Goal: Task Accomplishment & Management: Use online tool/utility

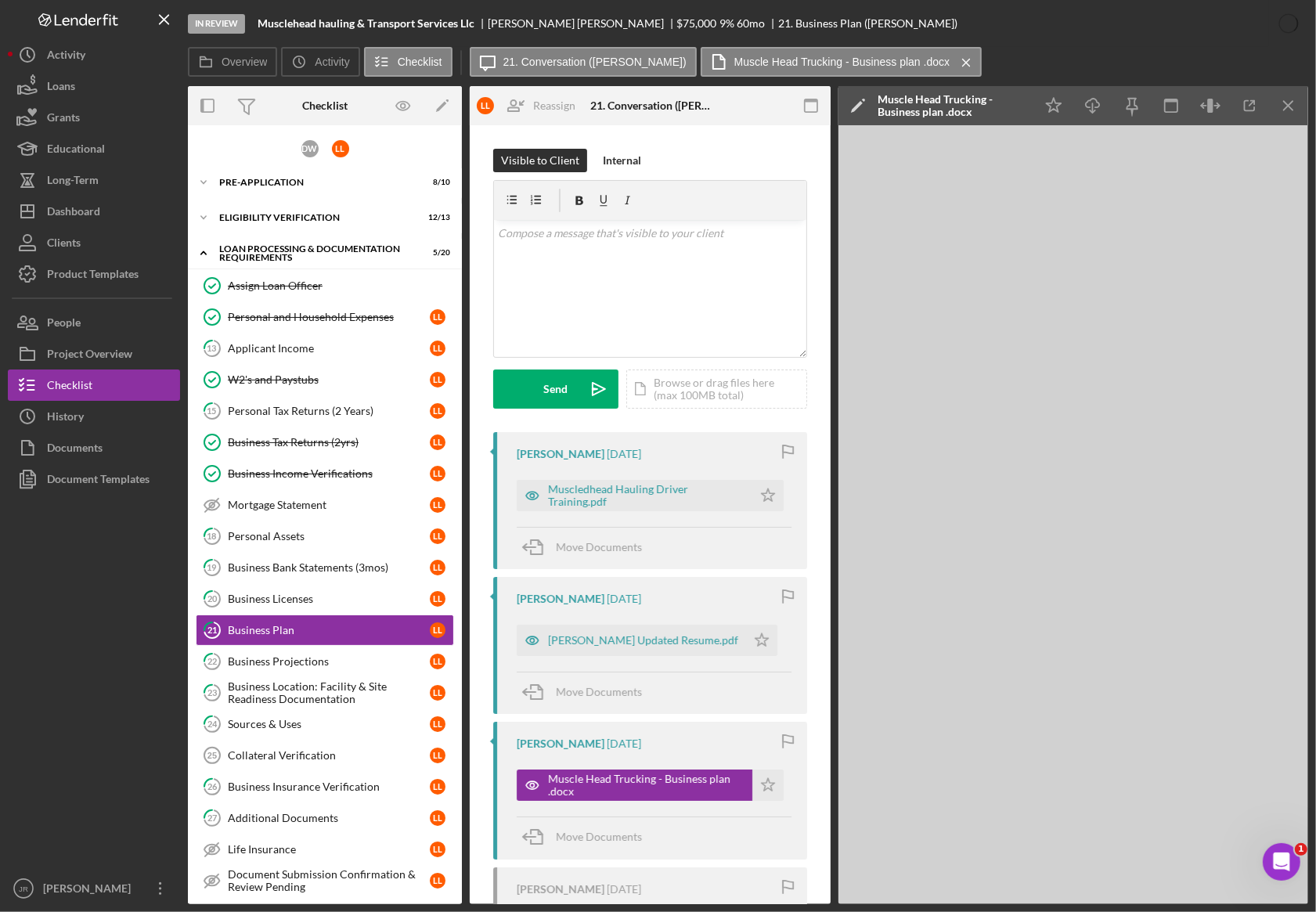
scroll to position [196, 0]
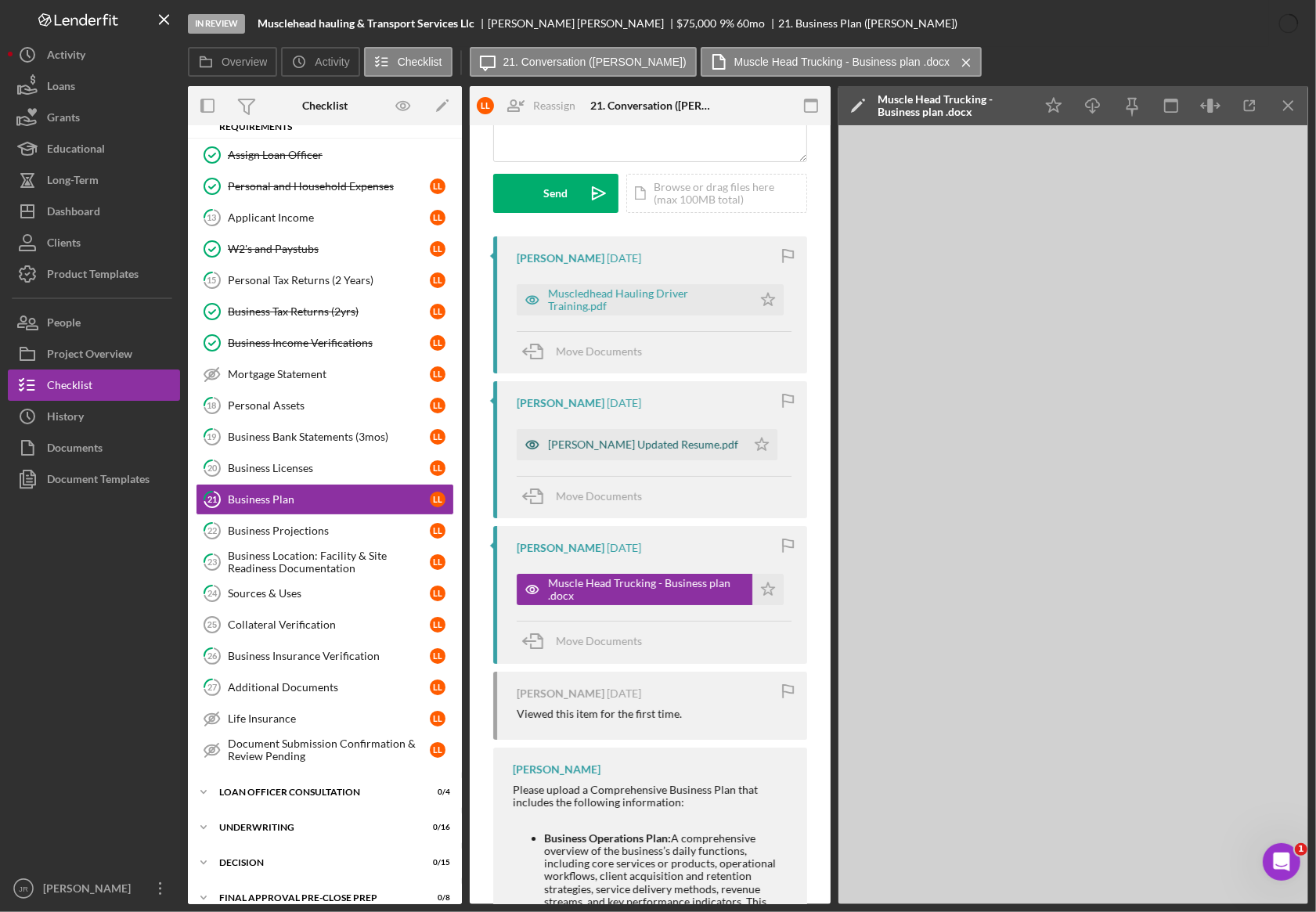
drag, startPoint x: 0, startPoint y: 0, endPoint x: 613, endPoint y: 447, distance: 758.7
click at [613, 447] on div "[PERSON_NAME] Updated Resume.pdf" at bounding box center [643, 445] width 190 height 13
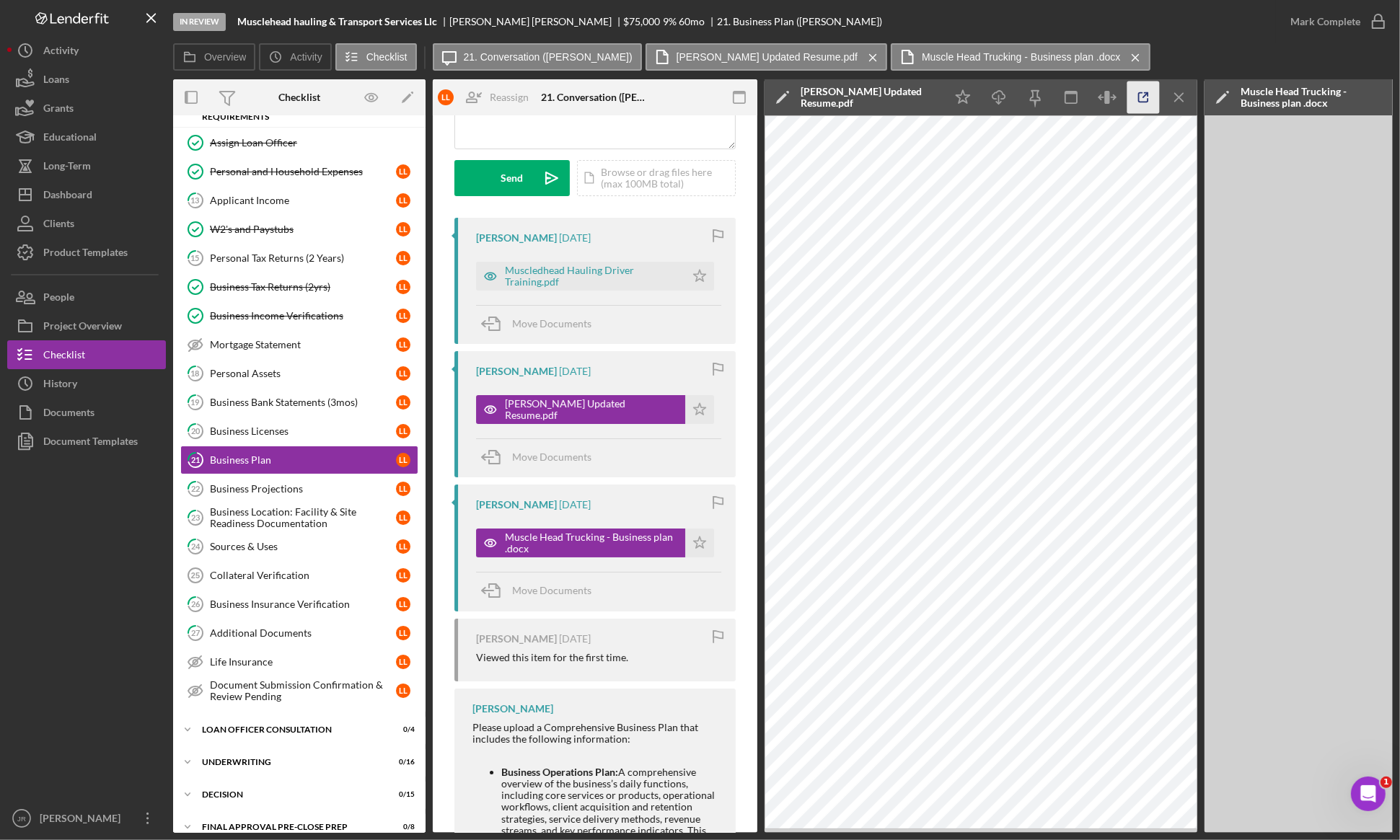
click at [1155, 94] on icon "button" at bounding box center [1144, 98] width 32 height 32
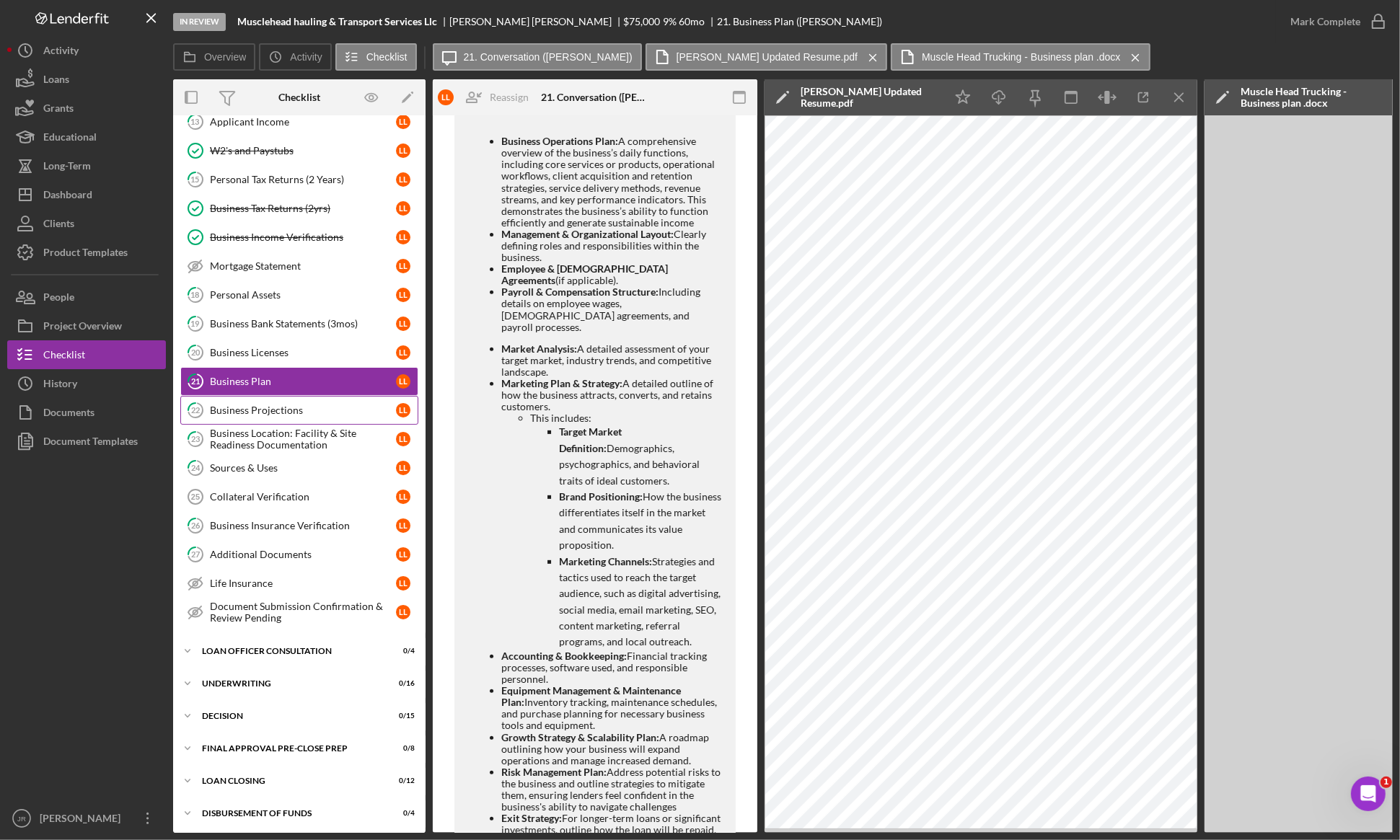
scroll to position [90, 0]
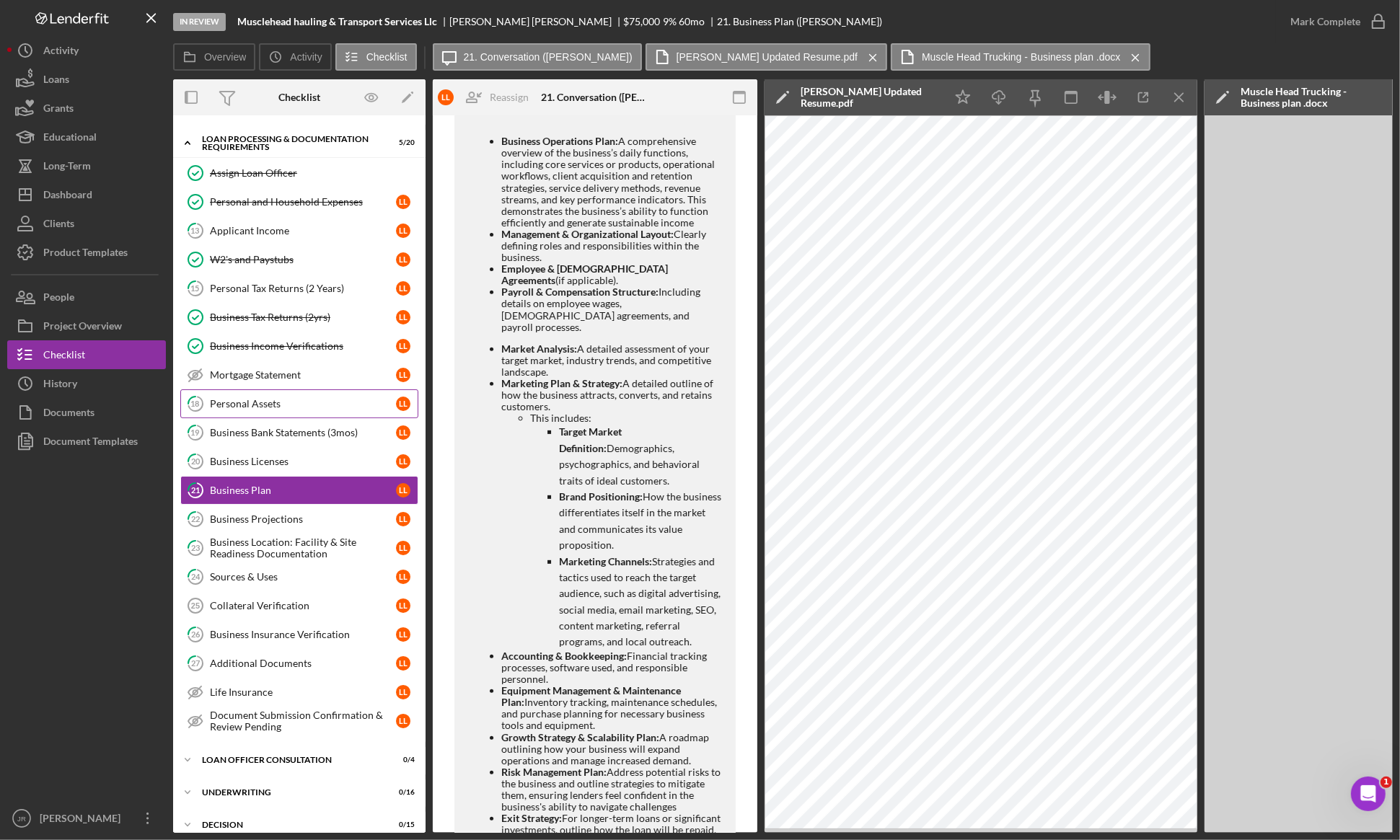
click at [297, 408] on div "Personal Assets" at bounding box center [303, 403] width 186 height 12
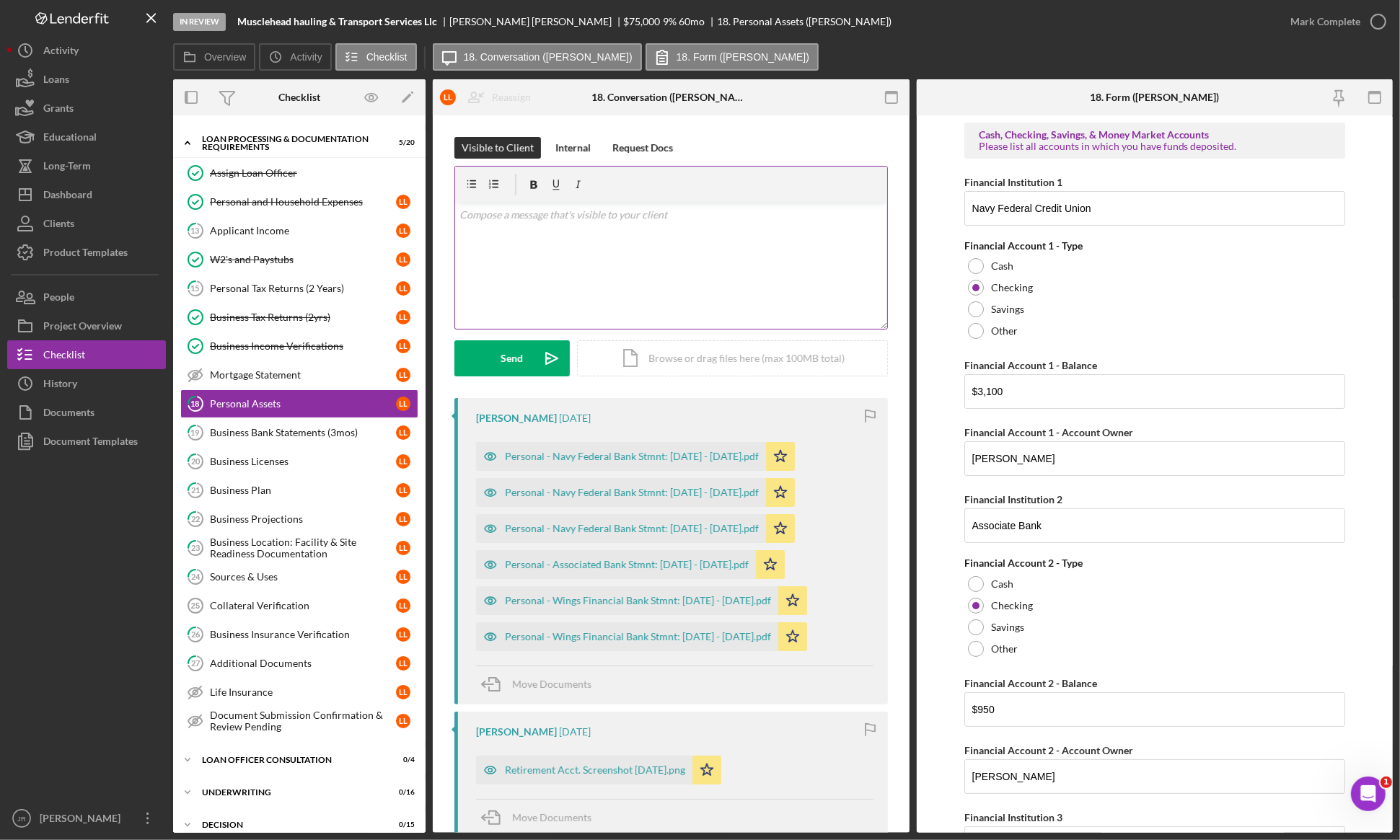
click at [654, 261] on div "v Color teal Color pink Remove color Add row above Add row below Add column bef…" at bounding box center [671, 266] width 432 height 126
click at [261, 387] on link "Mortgage Statement Mortgage Statement L L" at bounding box center [299, 375] width 238 height 29
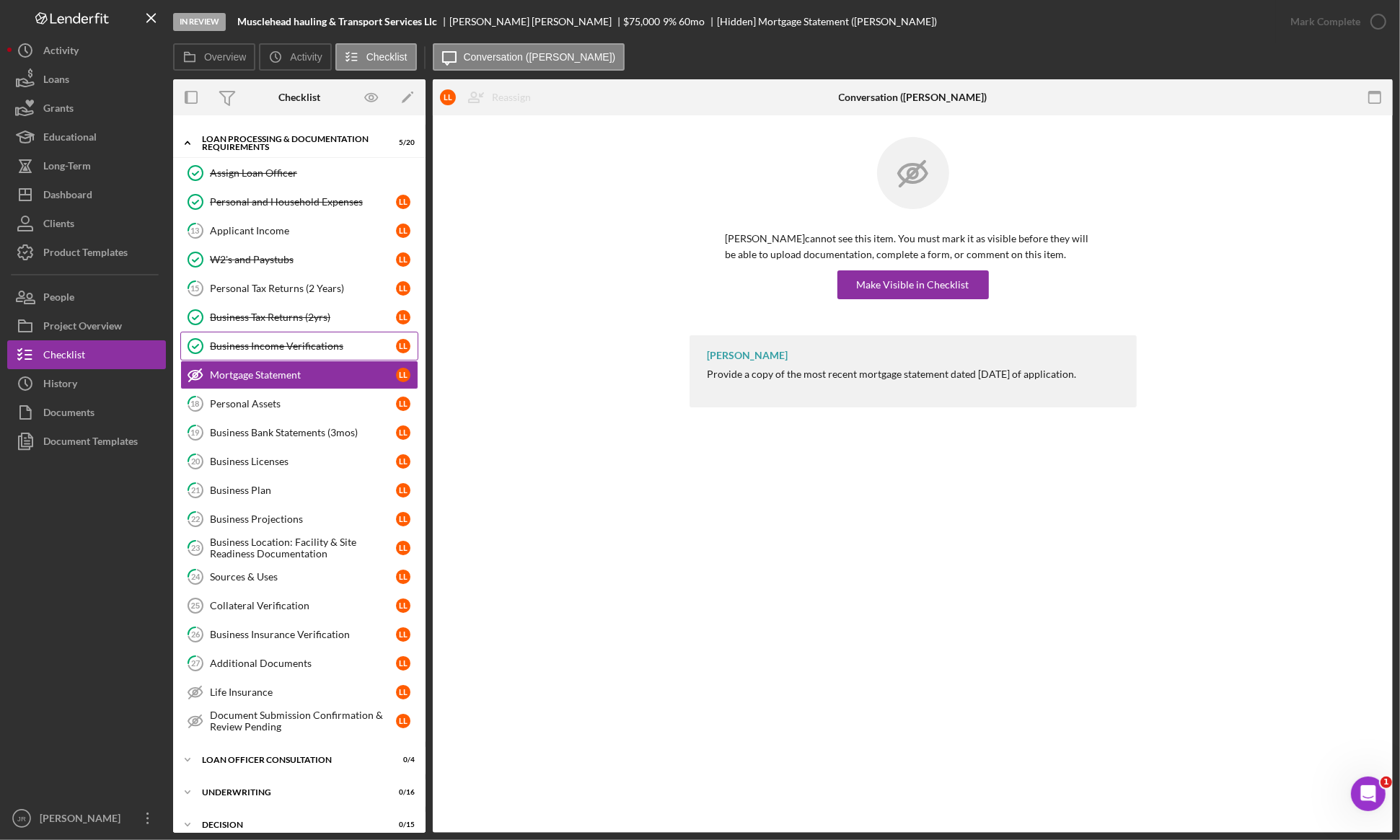
click at [286, 354] on link "Business Income Verifications Business Income Verifications L L" at bounding box center [299, 346] width 238 height 29
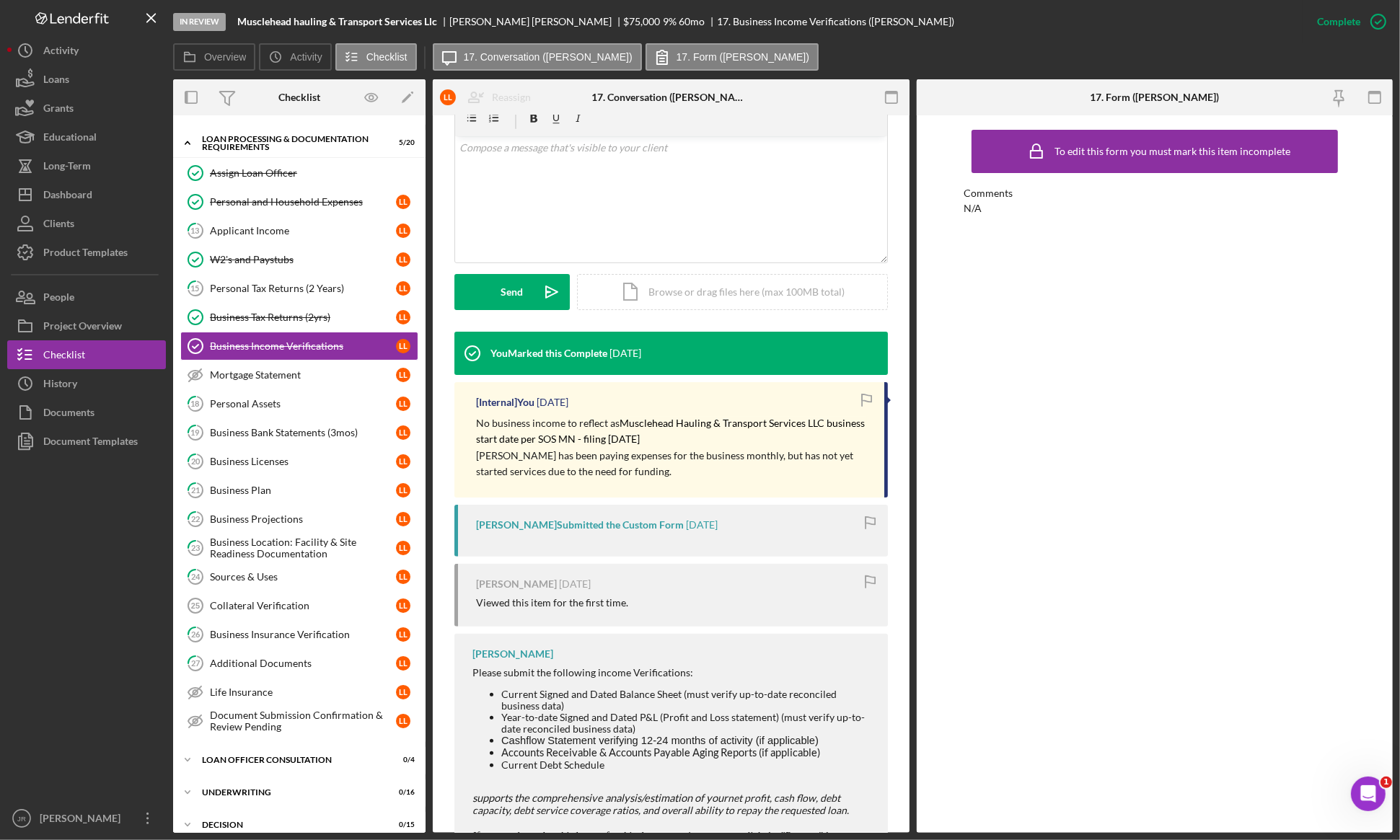
scroll to position [270, 0]
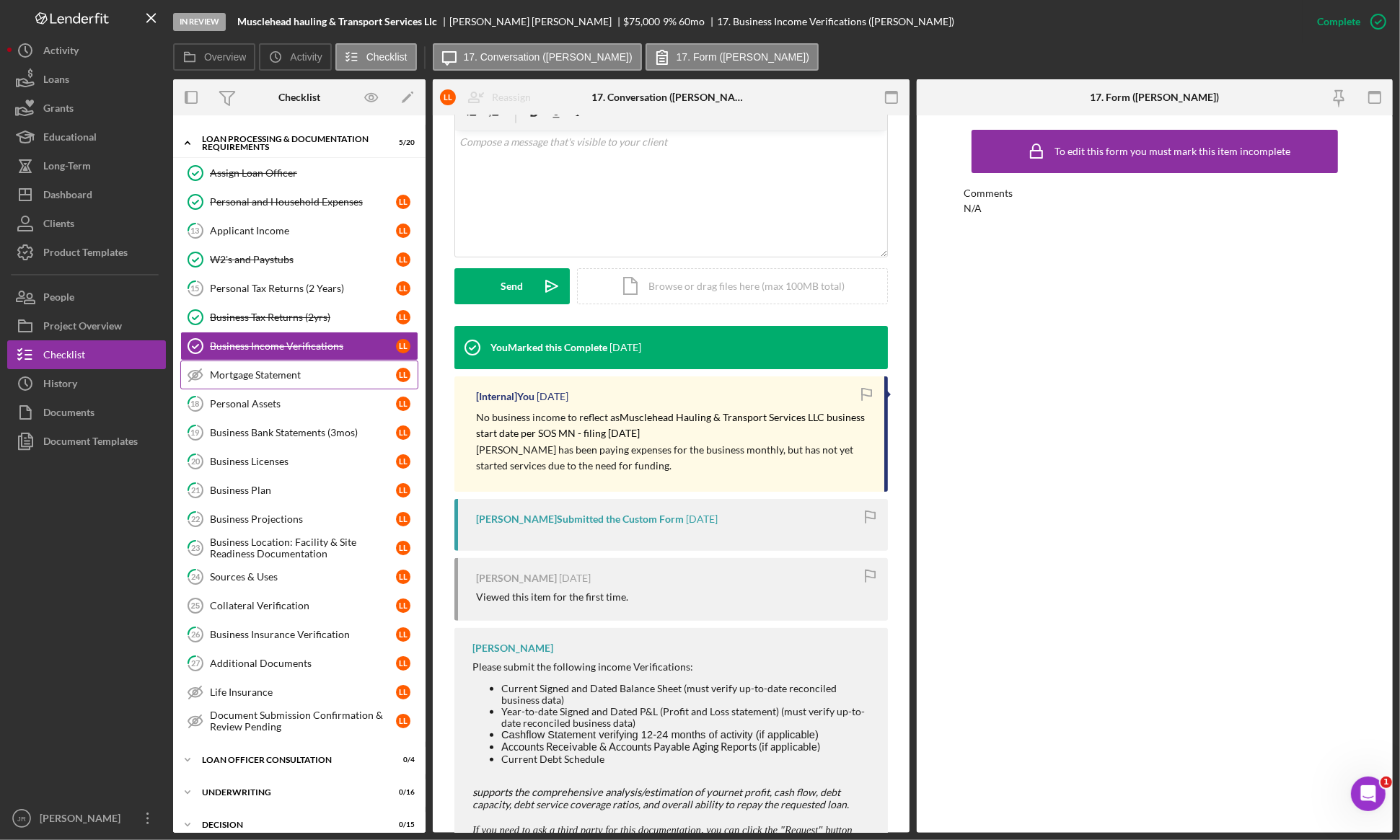
click at [305, 379] on div "Mortgage Statement" at bounding box center [303, 375] width 186 height 12
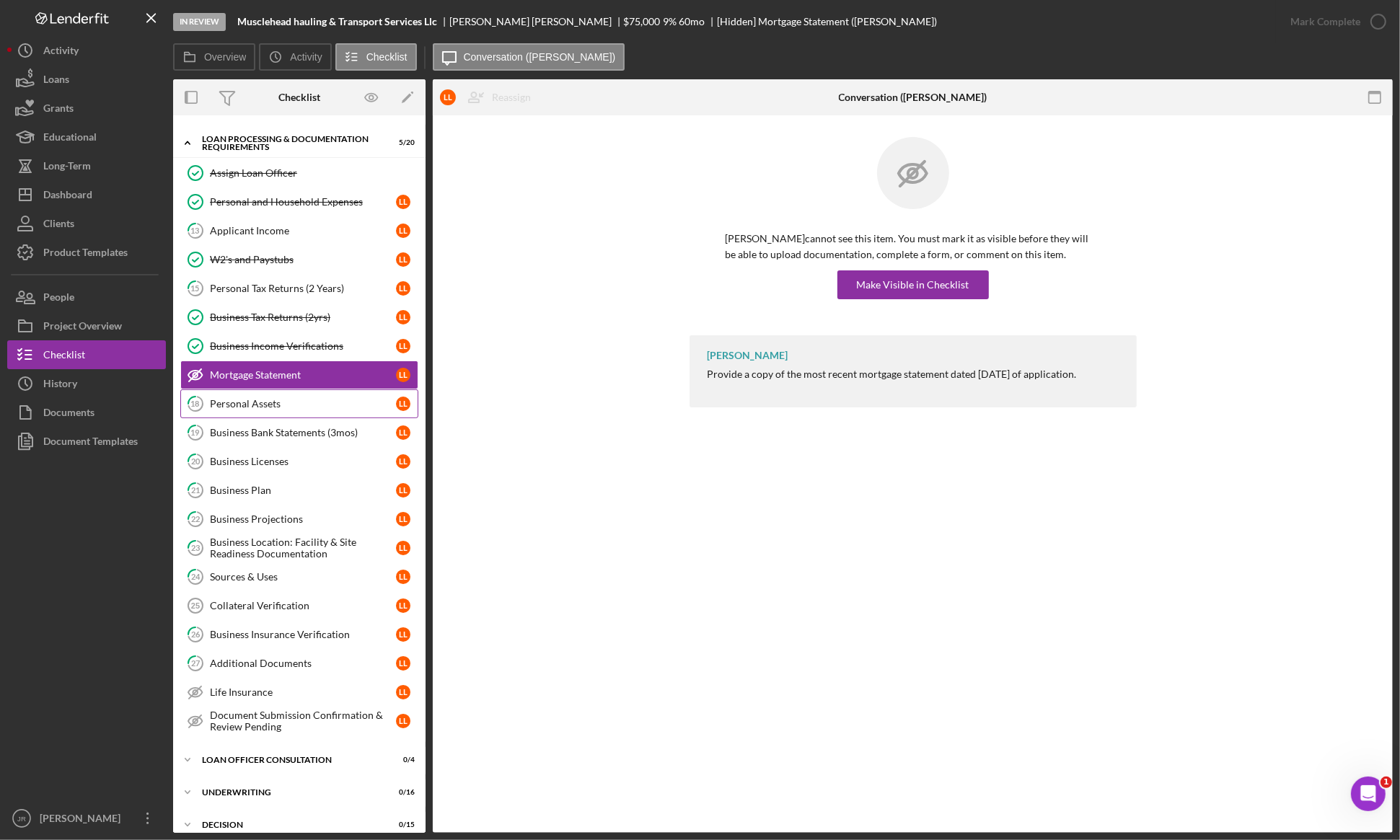
click at [287, 402] on div "Personal Assets" at bounding box center [303, 403] width 186 height 12
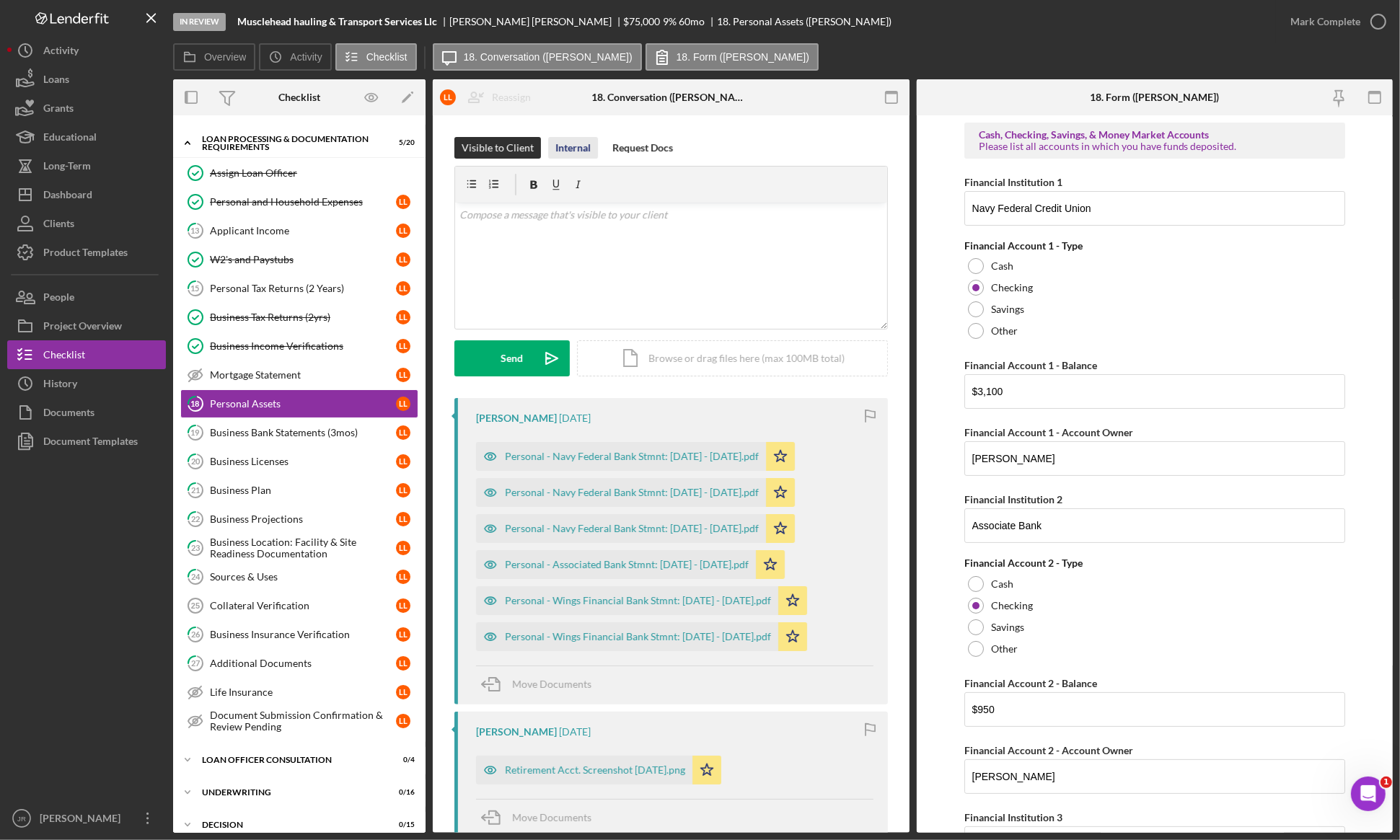
click at [569, 156] on div "Internal" at bounding box center [572, 148] width 35 height 22
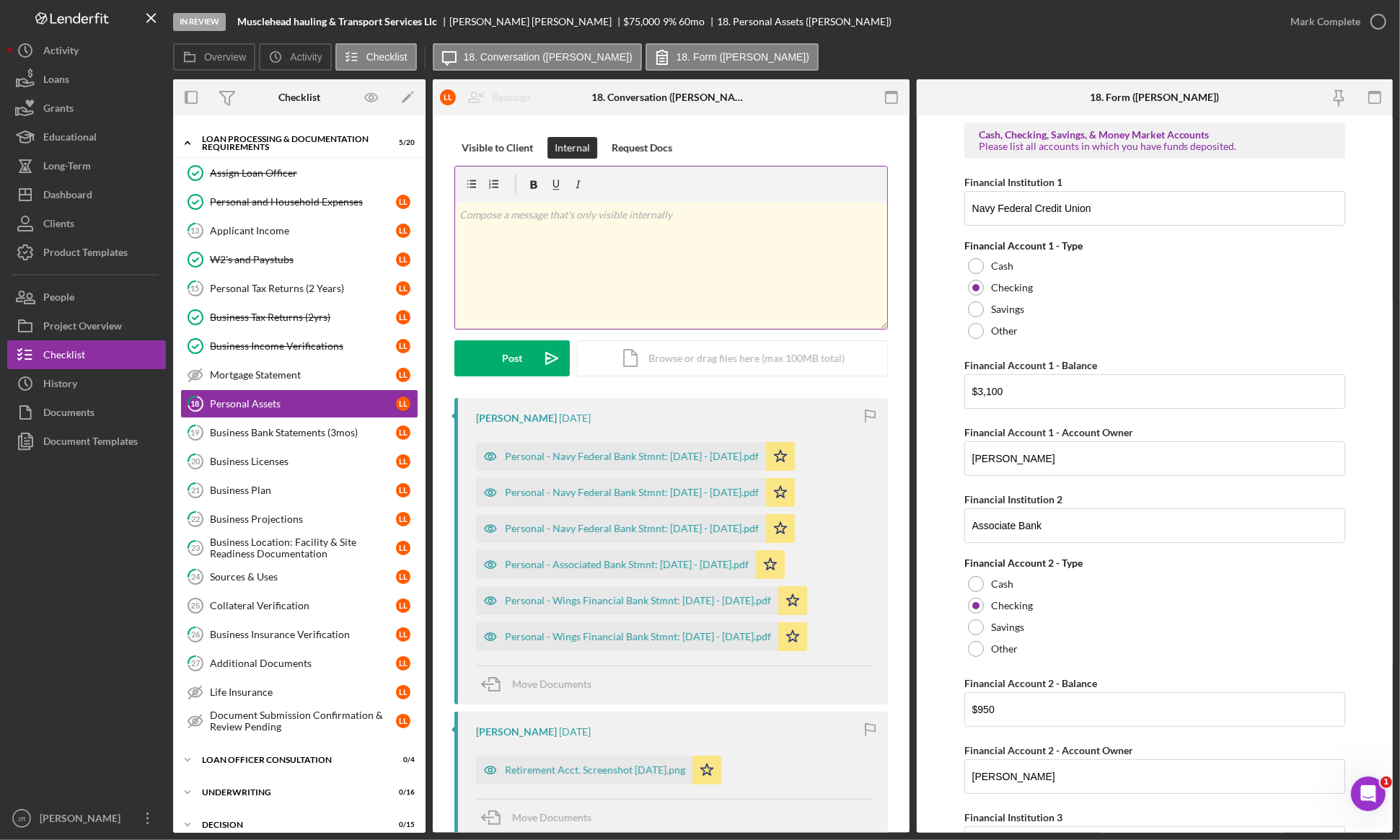
click at [580, 227] on div "v Color teal Color pink Remove color Add row above Add row below Add column bef…" at bounding box center [671, 266] width 432 height 126
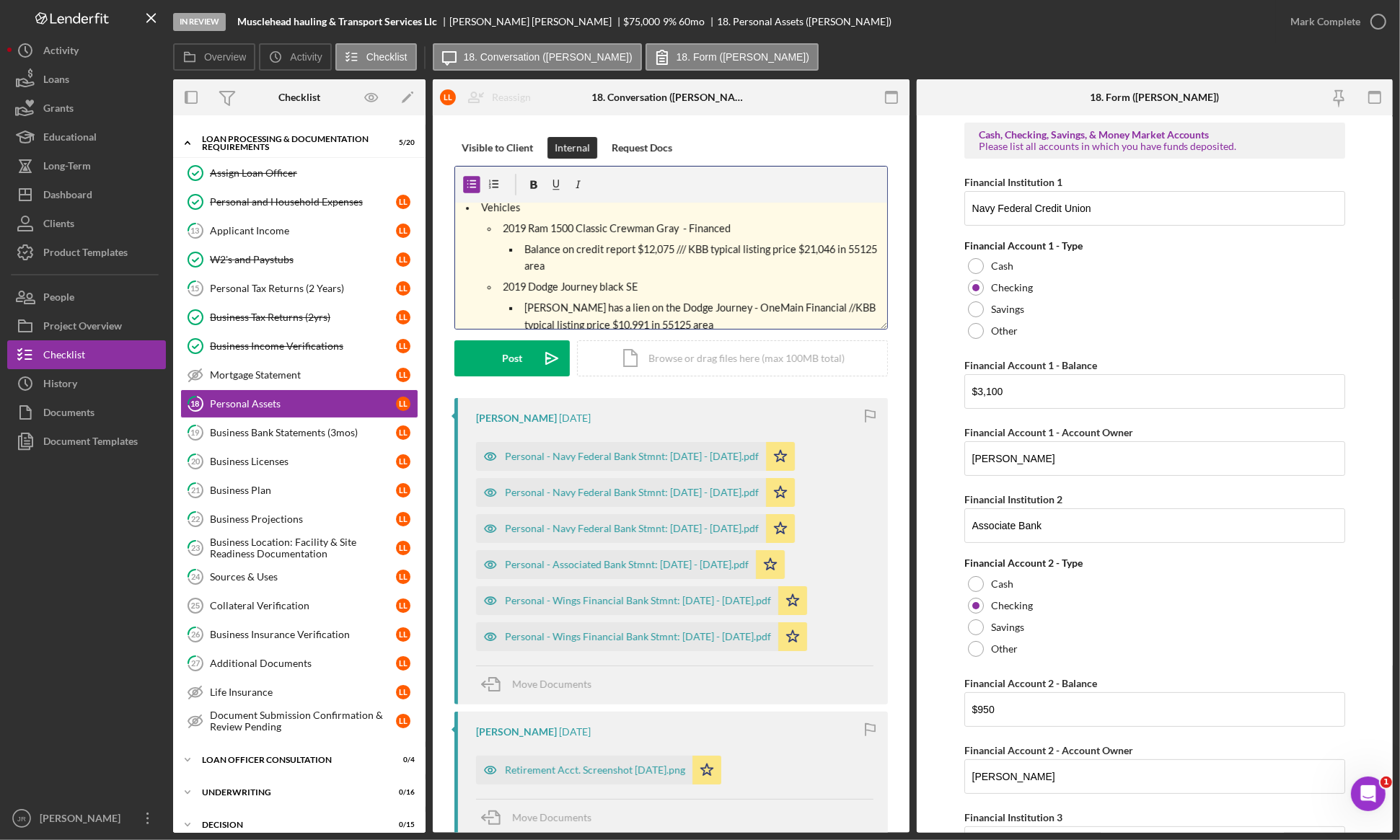
scroll to position [525, 0]
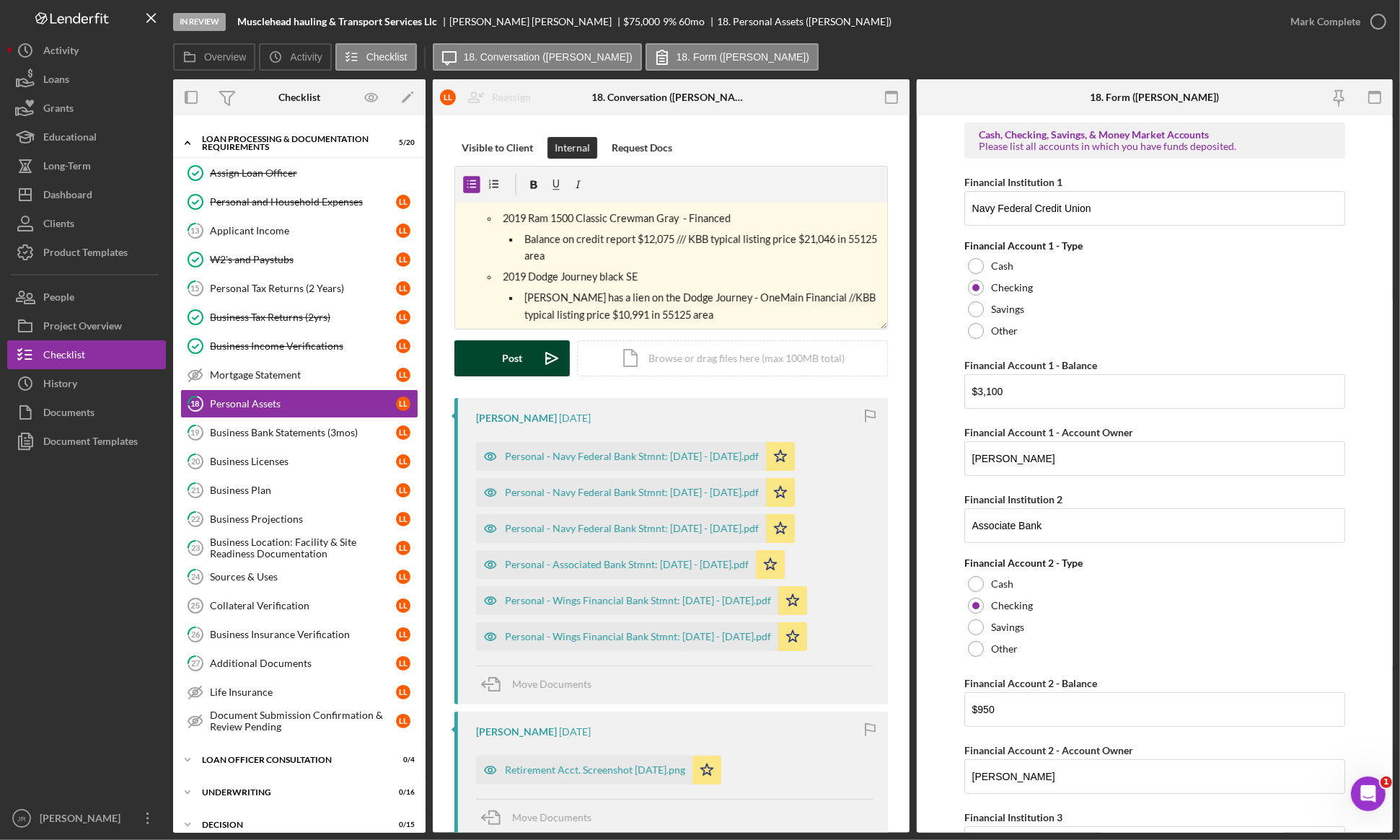
click at [524, 361] on button "Post Icon/icon-invite-send" at bounding box center [512, 358] width 115 height 36
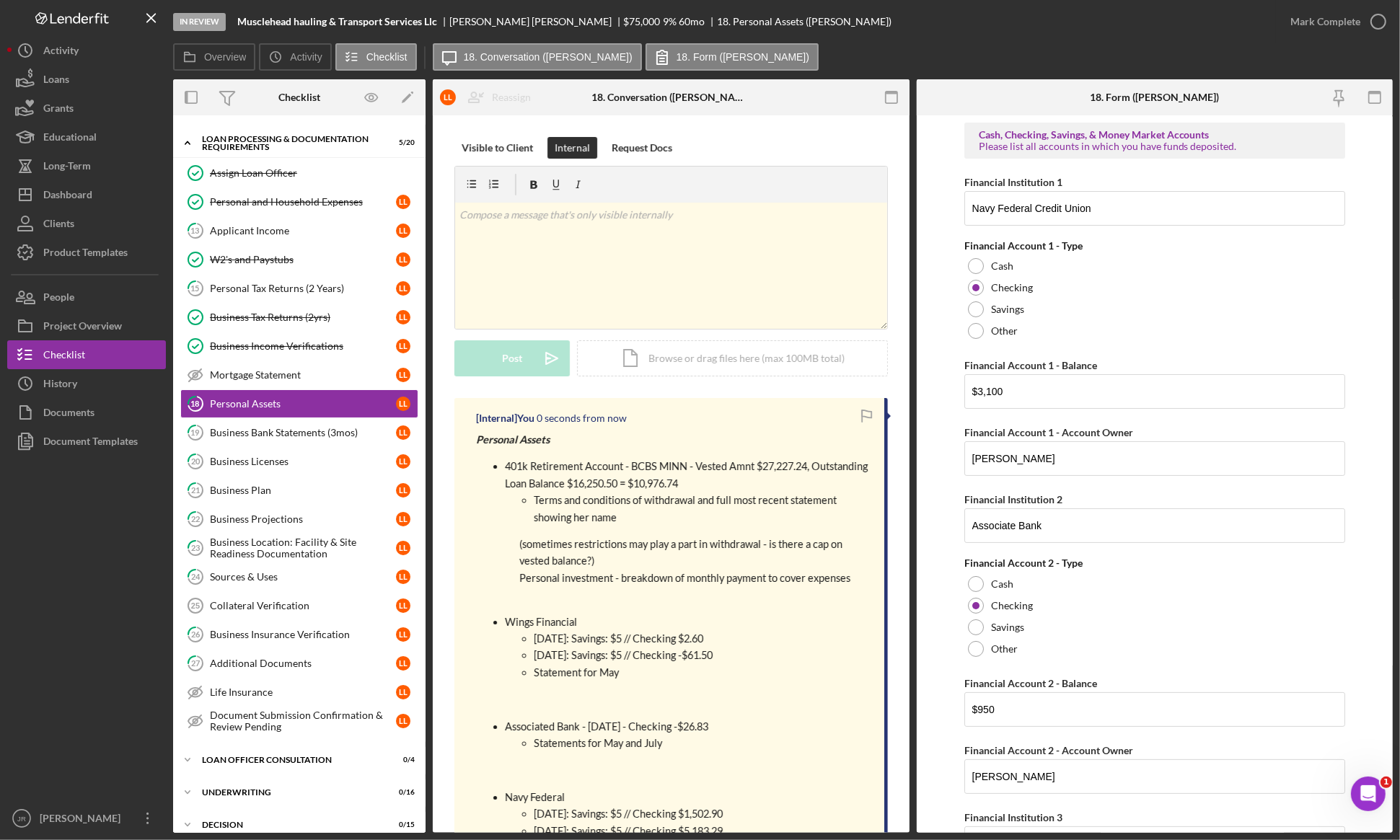
scroll to position [0, 0]
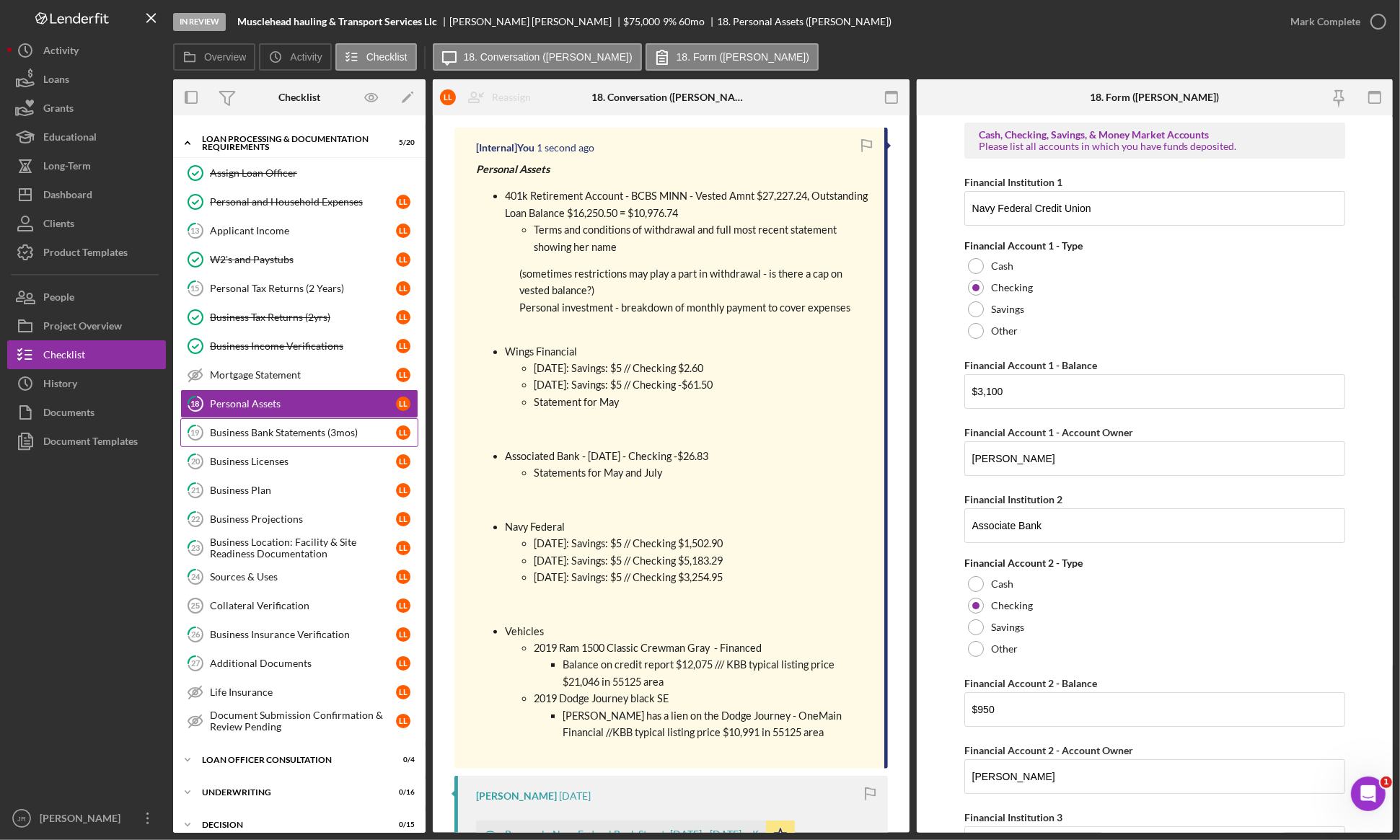
click at [302, 435] on div "Business Bank Statements (3mos)" at bounding box center [303, 432] width 186 height 12
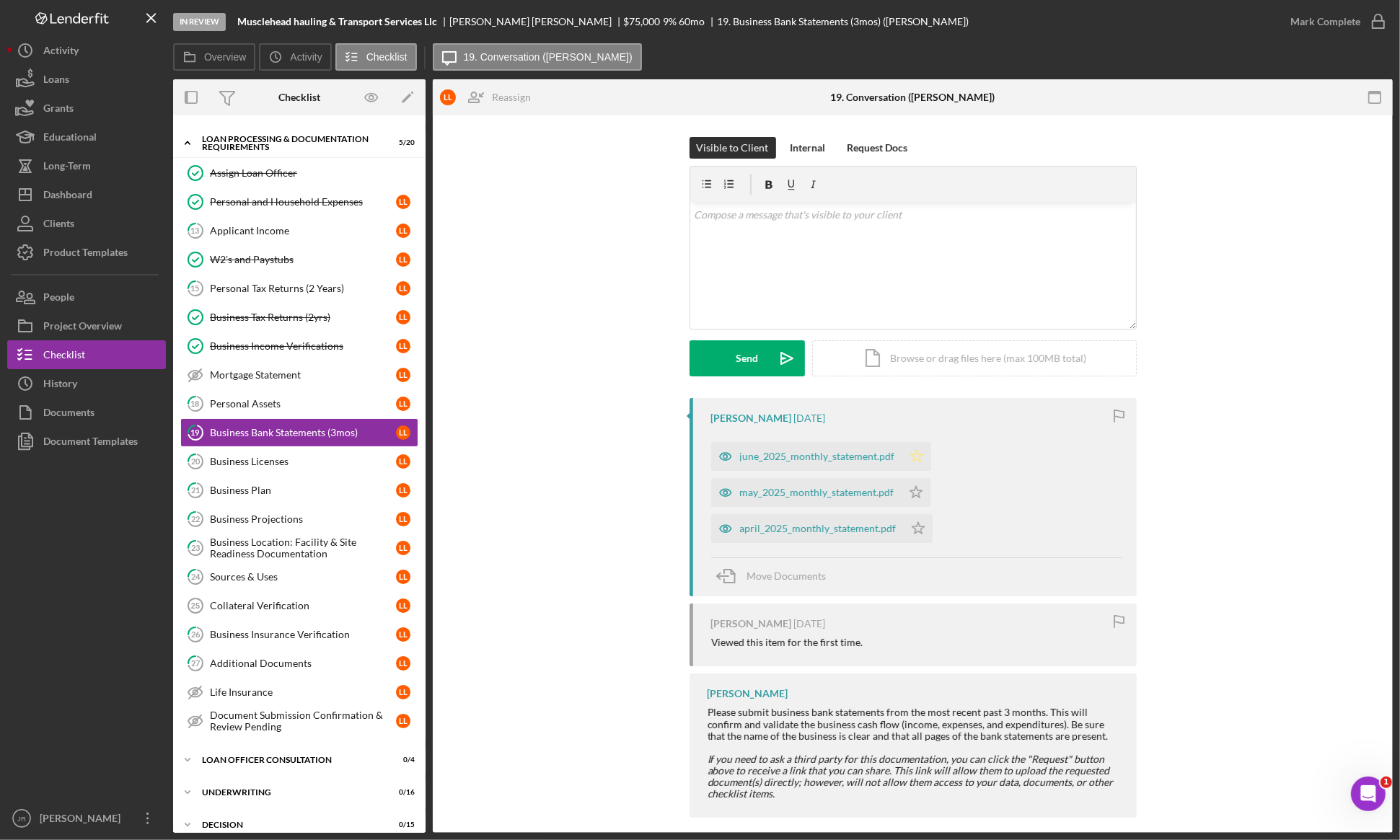
click at [902, 453] on icon "Icon/Star" at bounding box center [917, 456] width 29 height 29
click at [915, 488] on icon "Icon/Star" at bounding box center [916, 492] width 29 height 29
click at [912, 532] on polygon "button" at bounding box center [918, 527] width 13 height 12
click at [1212, 279] on div "Visible to Client Internal Request Docs v Color teal Color pink Remove color Ad…" at bounding box center [913, 268] width 917 height 261
click at [321, 410] on div "Personal Assets" at bounding box center [303, 403] width 186 height 12
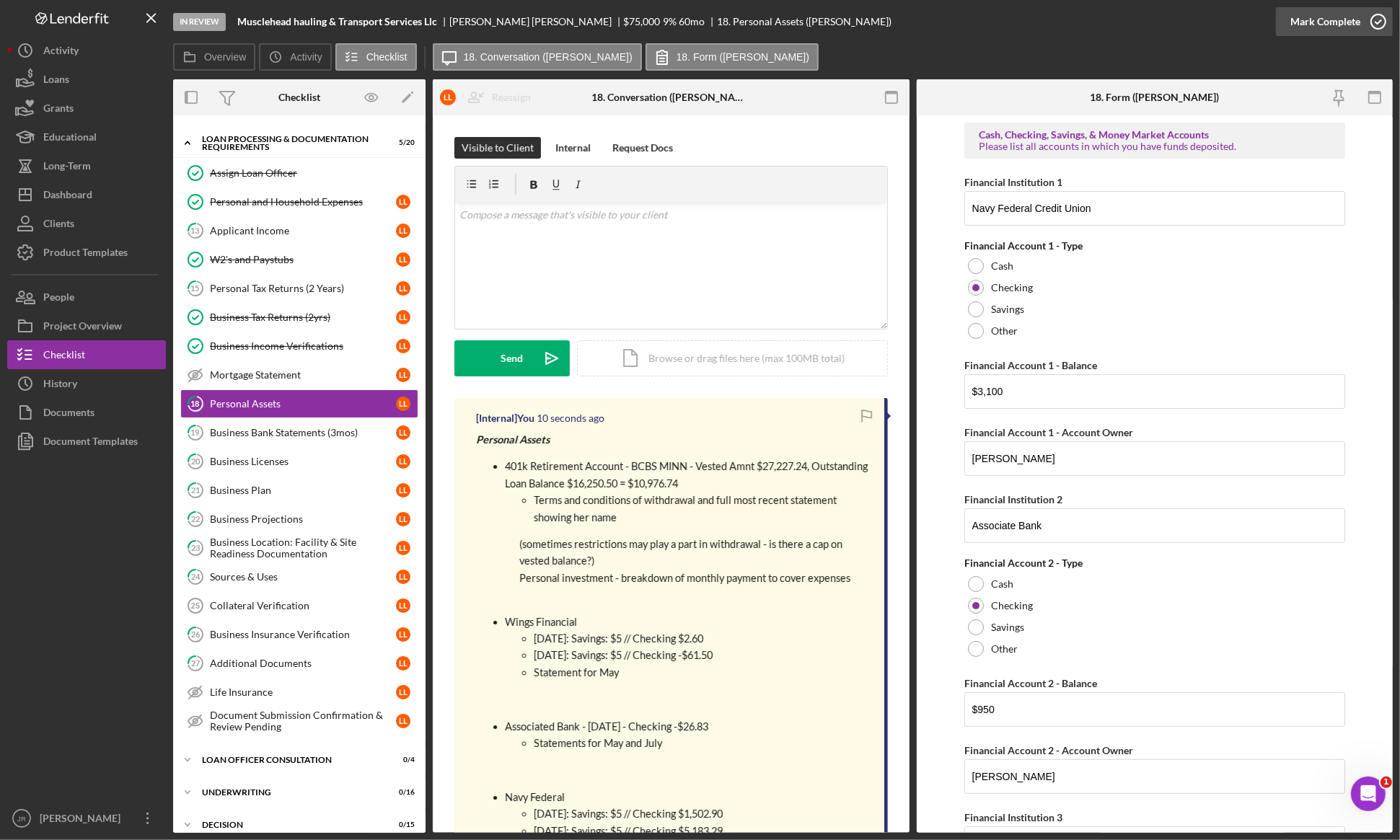
click at [1212, 22] on div "Mark Complete" at bounding box center [1325, 22] width 70 height 29
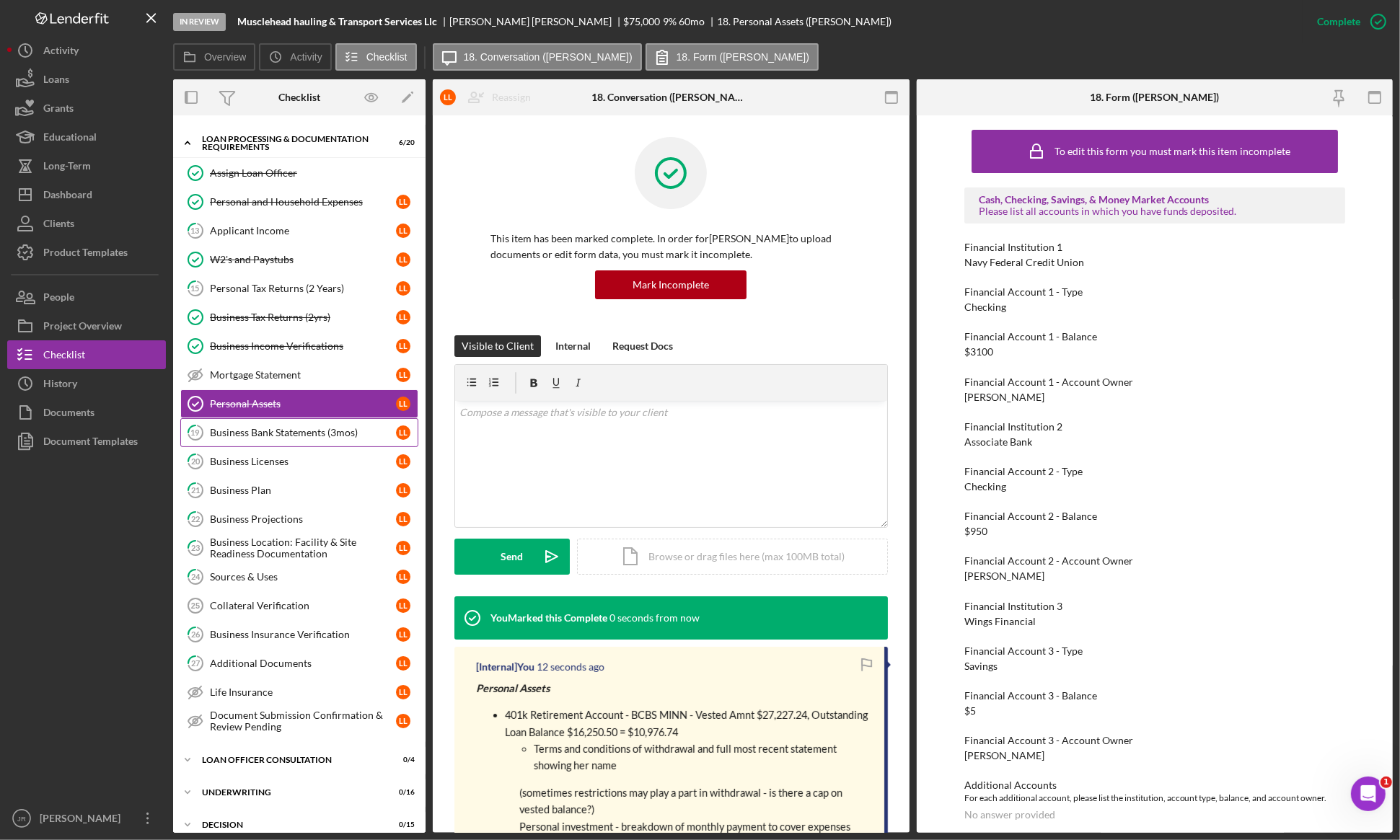
click at [256, 423] on link "19 Business Bank Statements (3mos) L L" at bounding box center [299, 433] width 238 height 29
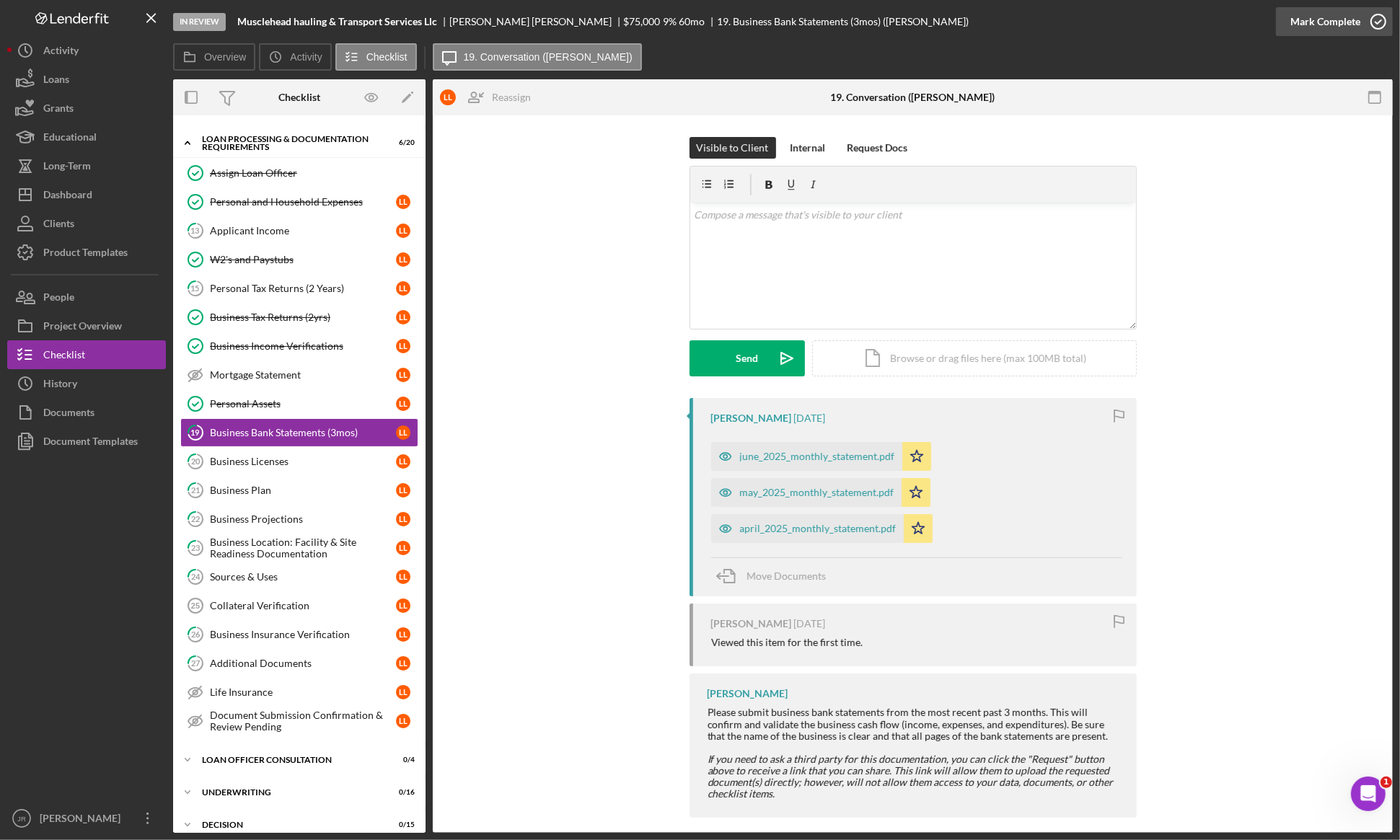
click at [1212, 22] on div "Mark Complete" at bounding box center [1325, 22] width 70 height 29
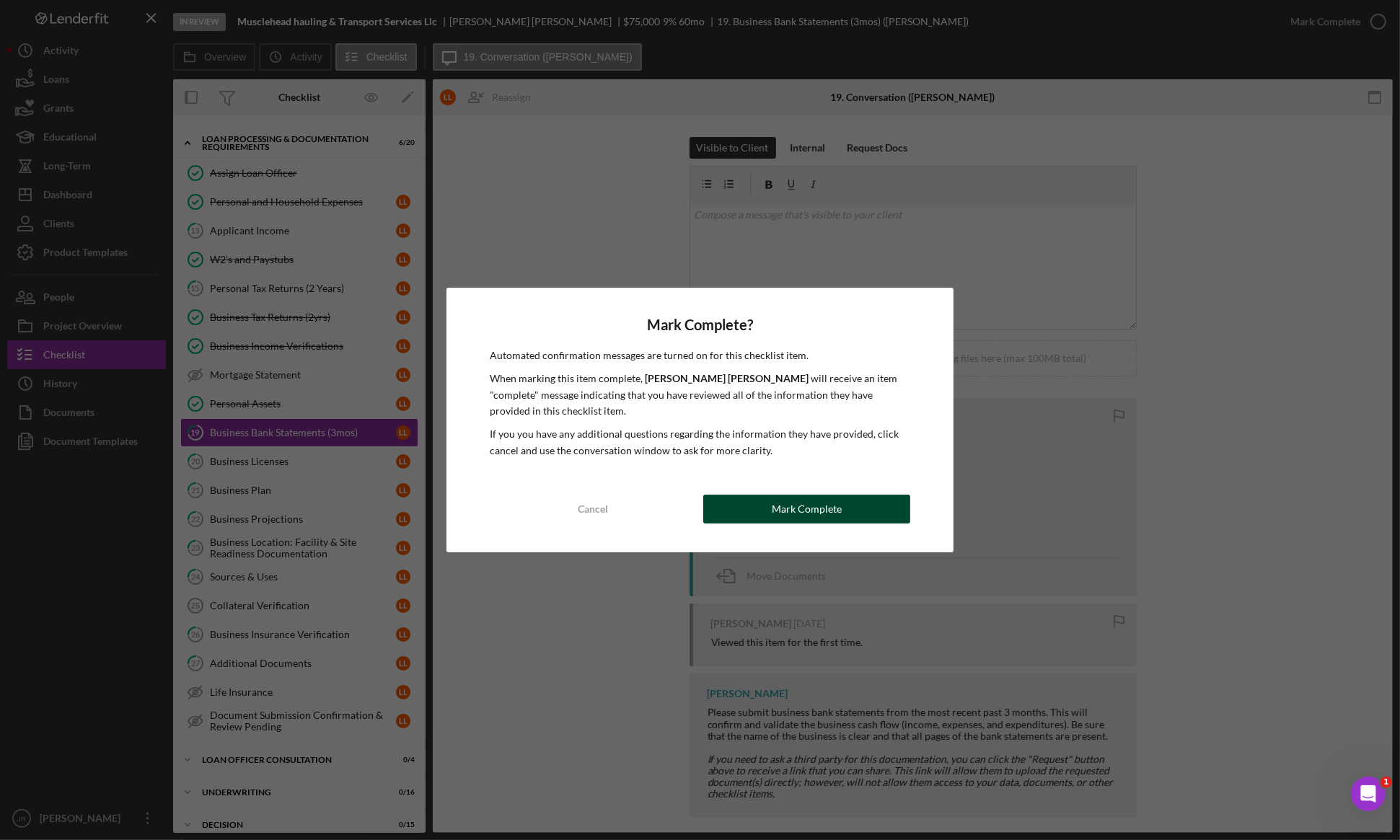
click at [749, 508] on button "Mark Complete" at bounding box center [807, 509] width 207 height 29
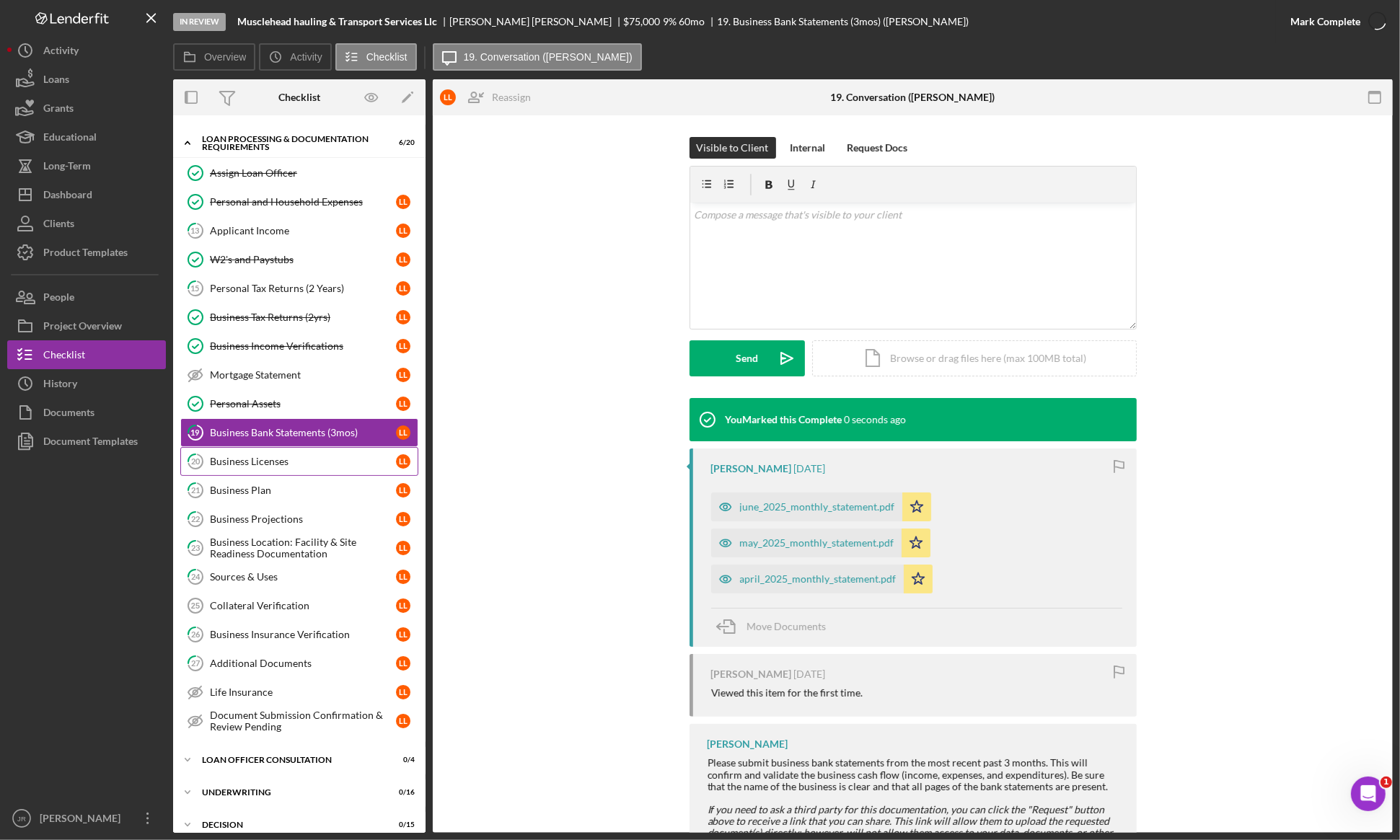
click at [265, 463] on div "Business Licenses" at bounding box center [303, 461] width 186 height 12
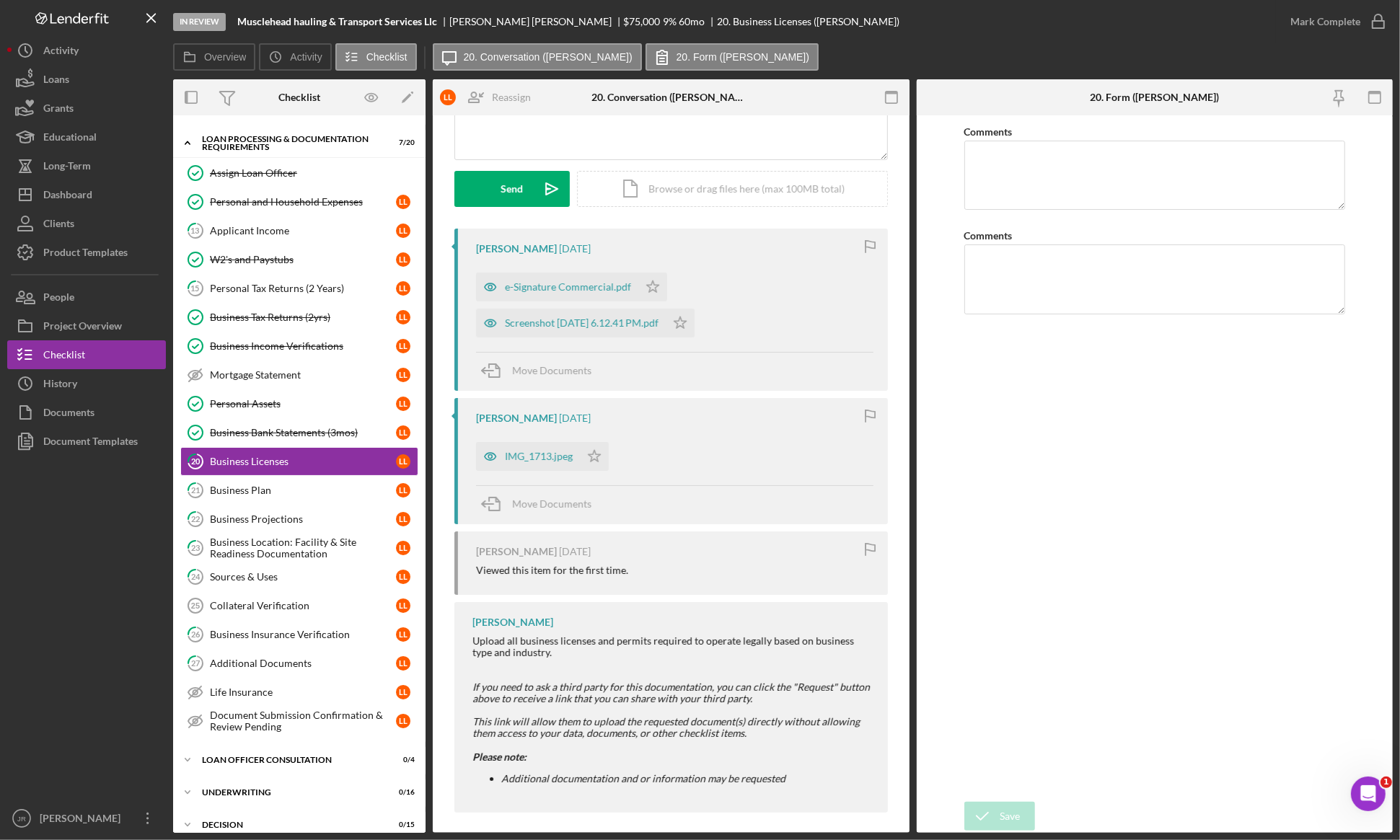
scroll to position [179, 0]
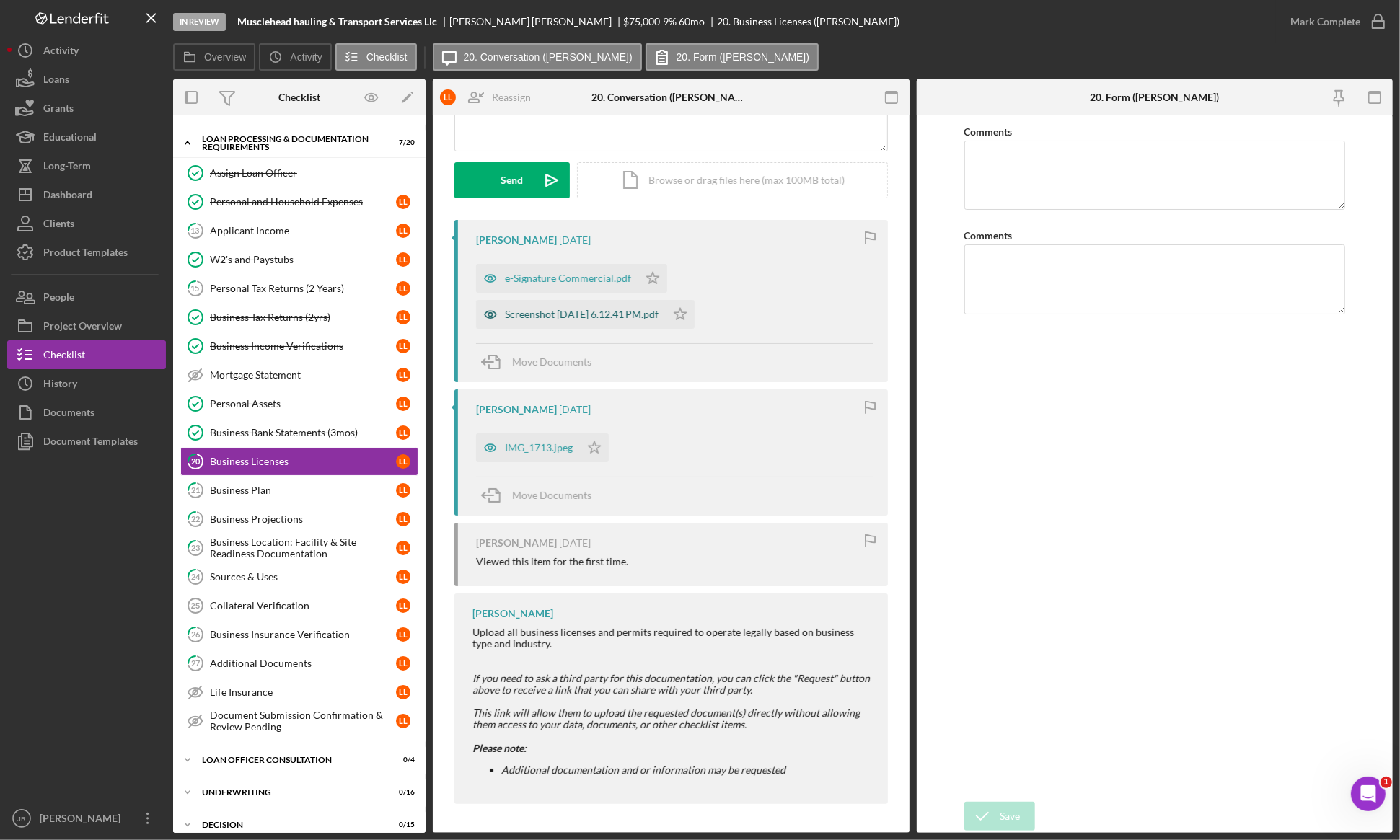
click at [613, 309] on div "Screenshot 2025-04-02 at 6.12.41 PM.pdf" at bounding box center [581, 314] width 154 height 12
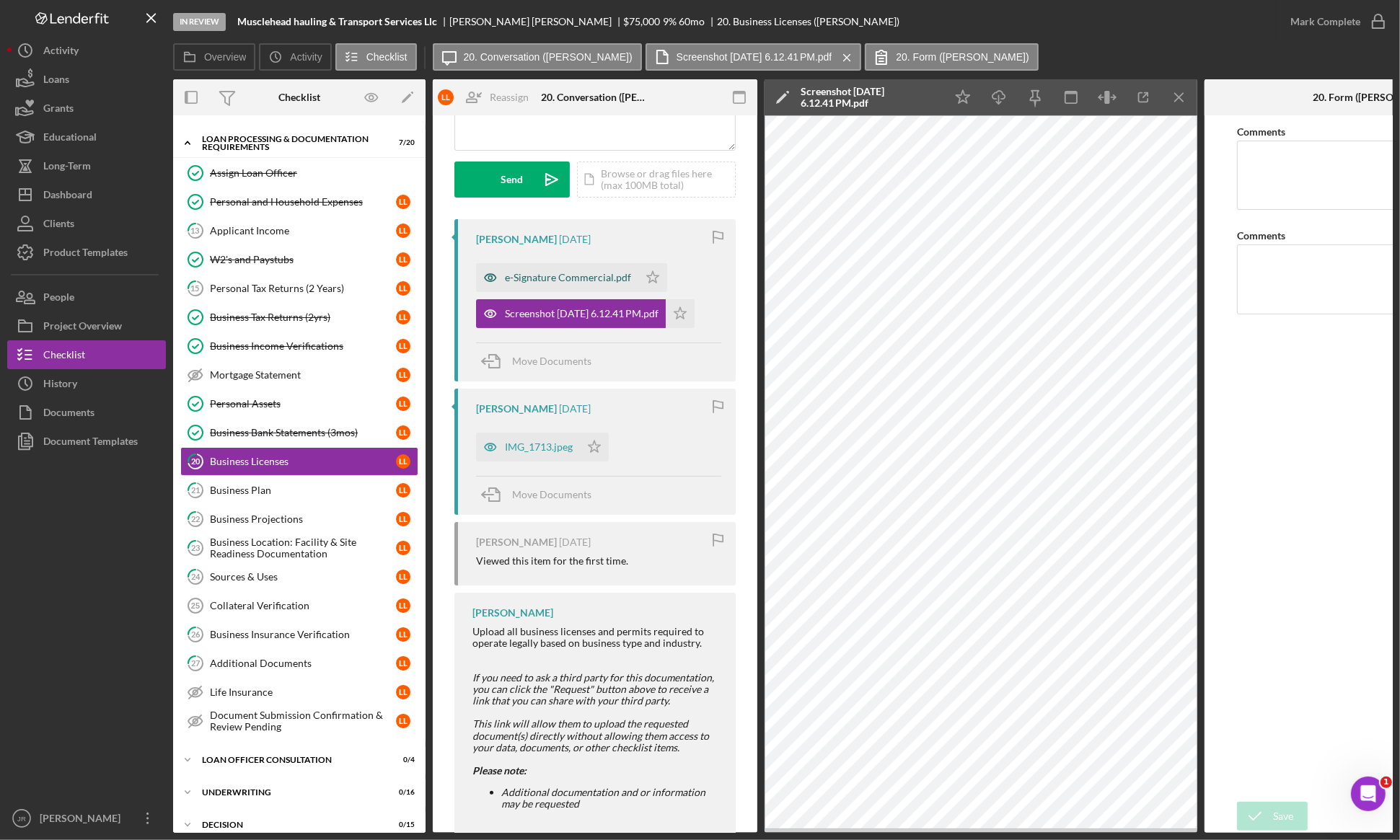
click at [543, 283] on div "e-Signature Commercial.pdf" at bounding box center [557, 278] width 163 height 29
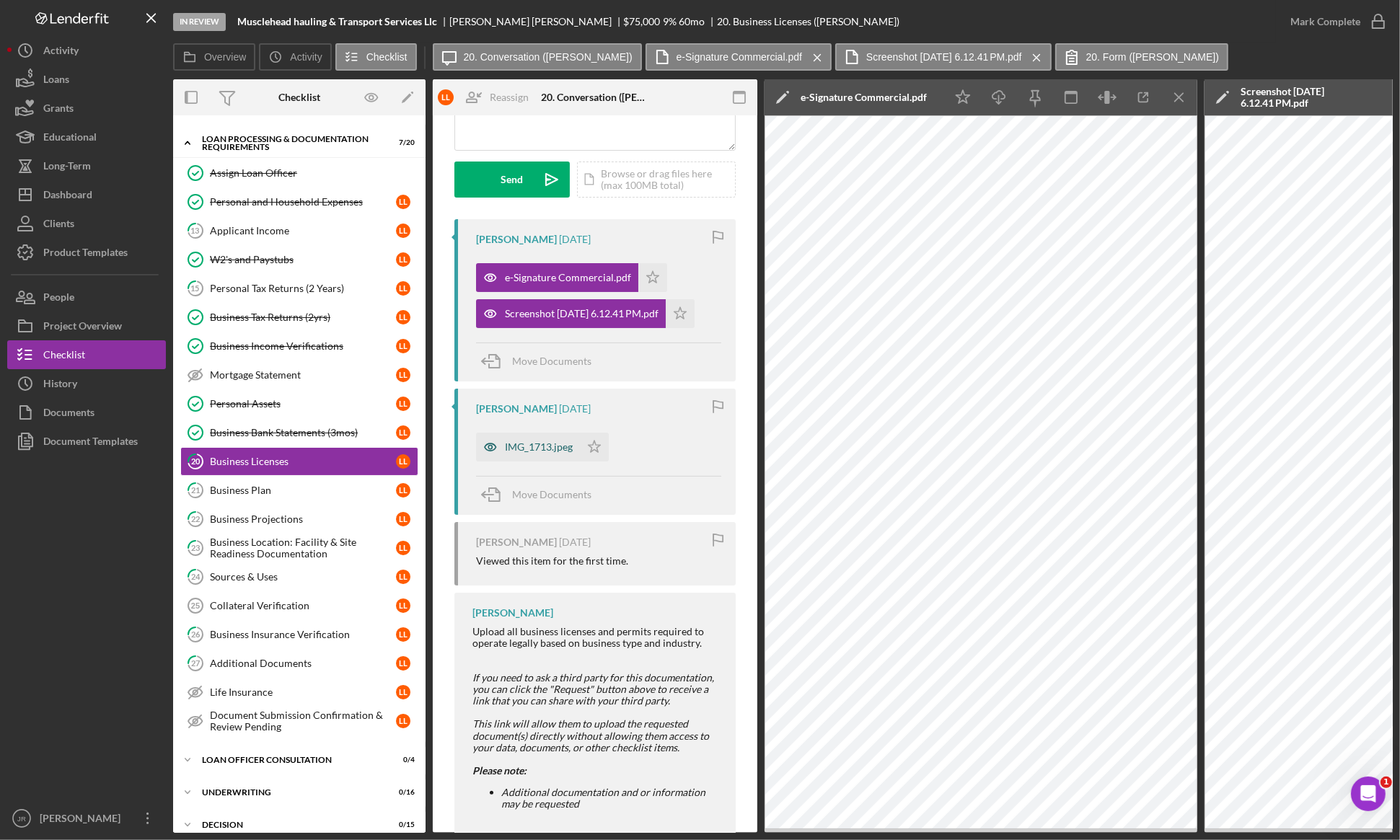
click at [525, 448] on div "IMG_1713.jpeg" at bounding box center [538, 447] width 67 height 12
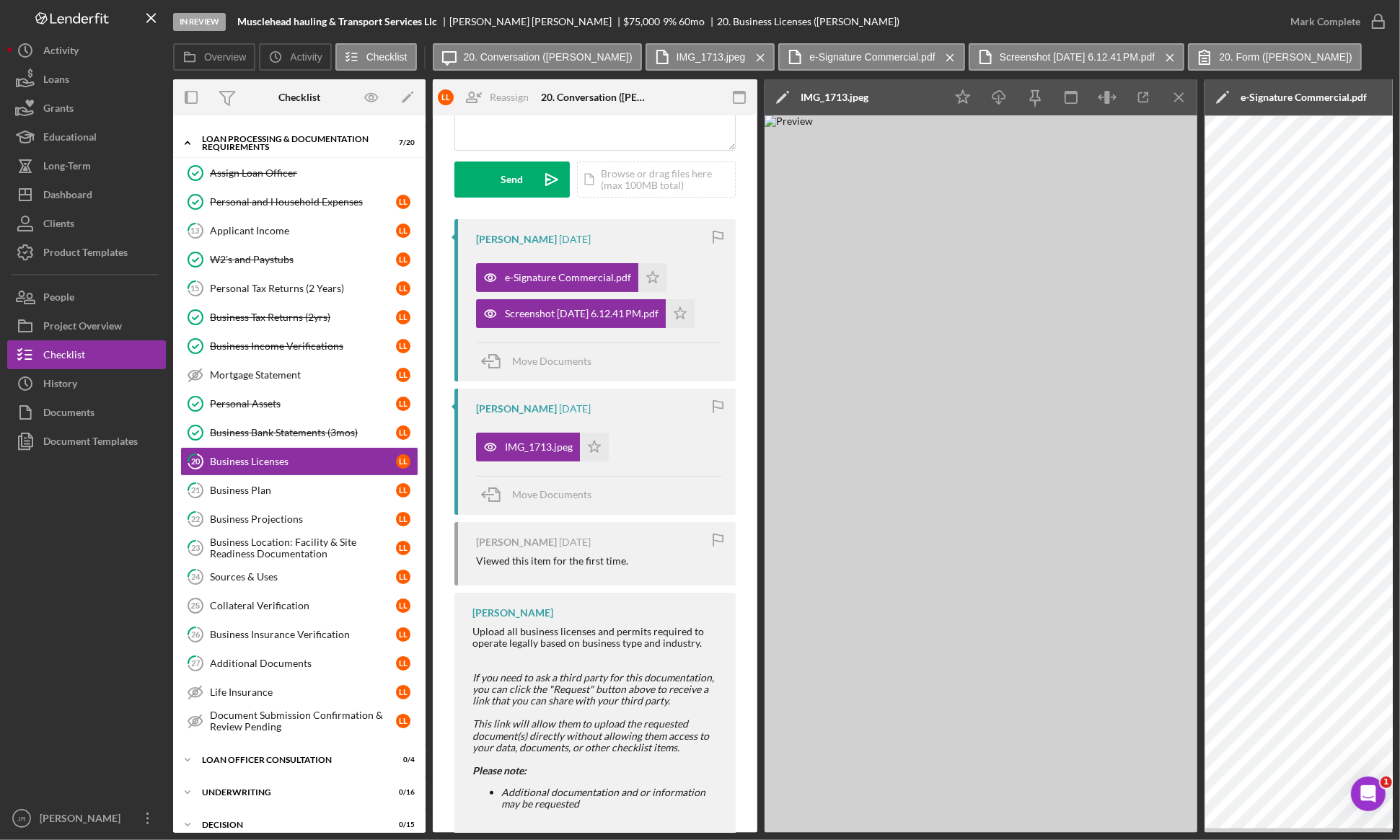
click at [1015, 791] on img at bounding box center [981, 473] width 433 height 718
